Goal: Find specific page/section: Find specific page/section

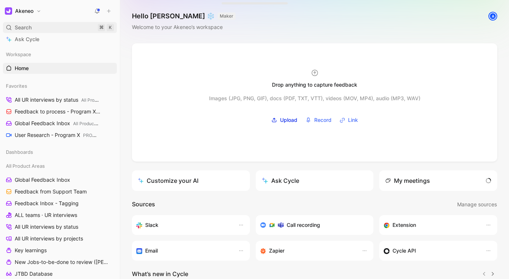
click at [52, 29] on div "Search ⌘ K" at bounding box center [60, 27] width 114 height 11
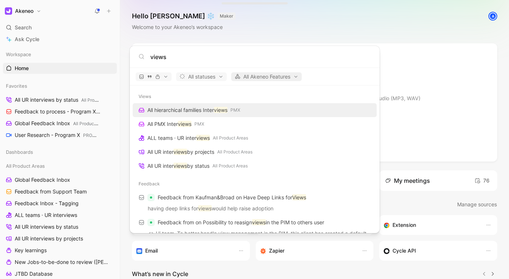
type input "views"
click at [268, 75] on span "All Akeneo Features" at bounding box center [266, 76] width 64 height 9
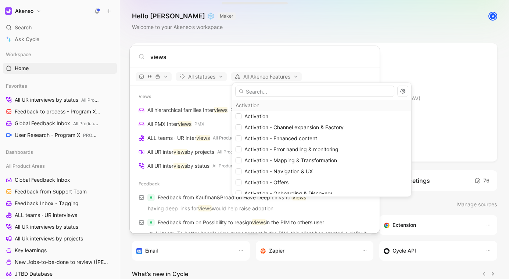
click at [147, 75] on div at bounding box center [254, 139] width 509 height 279
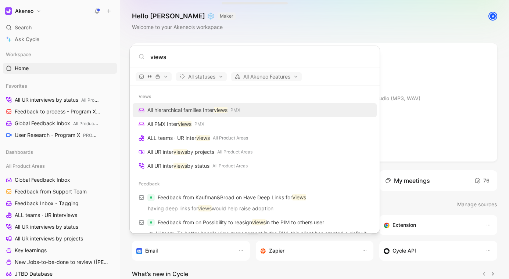
click at [147, 75] on icon "button" at bounding box center [149, 76] width 5 height 5
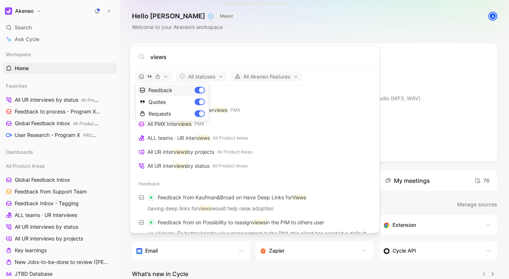
click at [200, 91] on div "Feedback" at bounding box center [172, 91] width 70 height 12
click at [200, 99] on div "Quotes" at bounding box center [172, 102] width 70 height 12
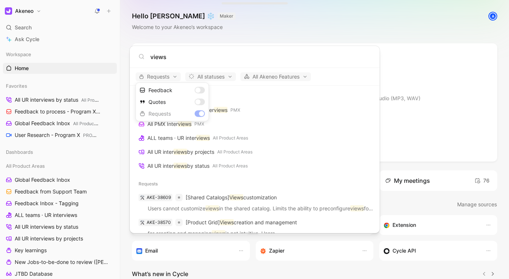
click at [332, 122] on div at bounding box center [254, 139] width 509 height 279
click at [206, 59] on input "views" at bounding box center [260, 57] width 220 height 9
click at [240, 16] on body "Akeneo Search ⌘ K Ask Cycle Workspace Home G then H Favorites All UR interviews…" at bounding box center [254, 139] width 509 height 279
